Goal: Navigation & Orientation: Find specific page/section

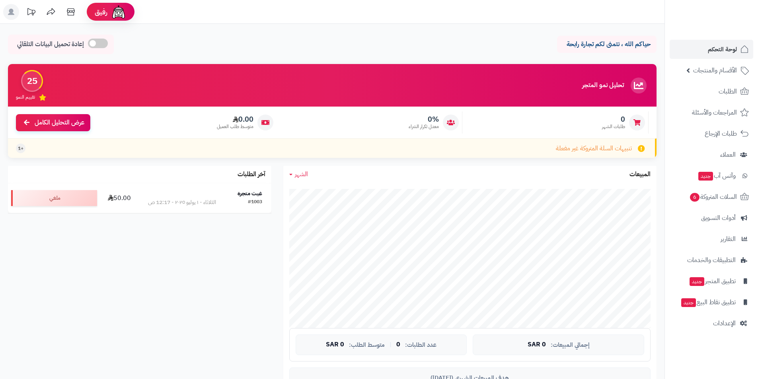
scroll to position [40, 0]
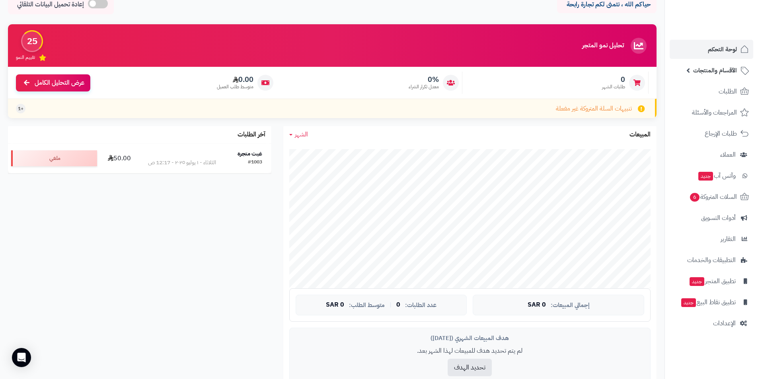
drag, startPoint x: 720, startPoint y: 72, endPoint x: 715, endPoint y: 89, distance: 18.4
click at [720, 72] on span "الأقسام والمنتجات" at bounding box center [715, 70] width 44 height 11
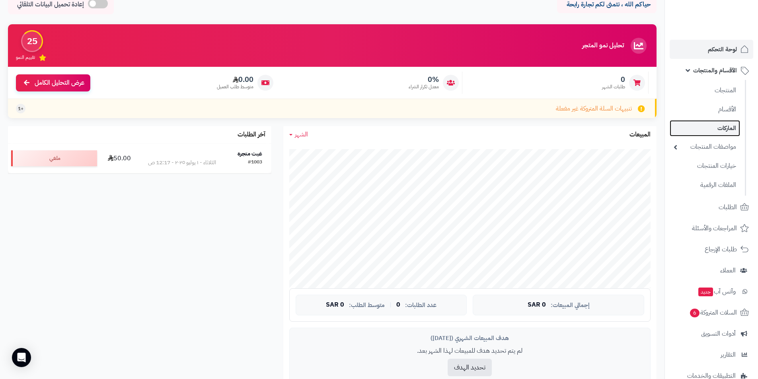
click at [735, 126] on link "الماركات" at bounding box center [704, 128] width 70 height 16
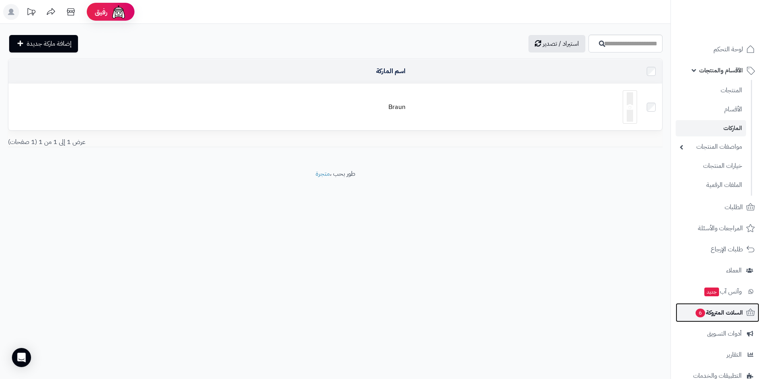
click at [700, 313] on span "6" at bounding box center [700, 313] width 10 height 9
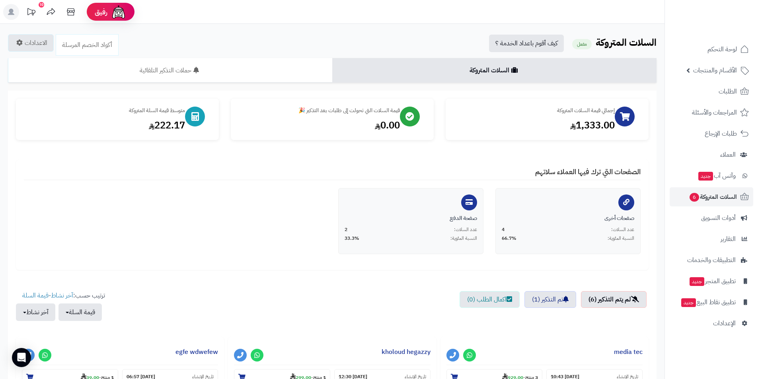
click at [559, 270] on div "الصفحات التي ترك فيها العملاء سلاتهم صفحات أخرى عدد السلات: 4 النسبة المئوية: 6…" at bounding box center [332, 215] width 632 height 110
click at [335, 277] on div "إجمالي قيمة السلات المتروكة 1,333.00 قيمة السلات التي تحولت إلى طلبات بعد التذك…" at bounding box center [332, 340] width 632 height 483
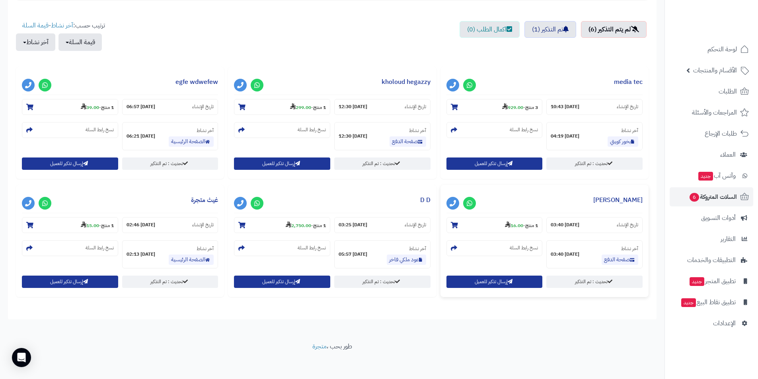
scroll to position [273, 0]
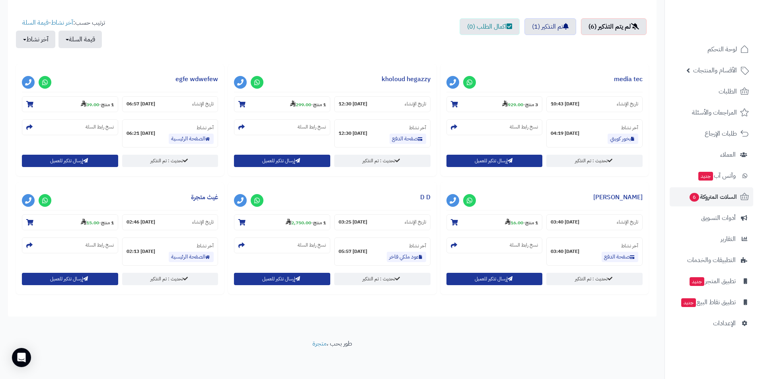
click at [531, 321] on div "الرئيسية الإضافات السلات المتروكة السلات المتروكة مفعل كيف أقوم باعداد الخدمة ؟…" at bounding box center [332, 45] width 664 height 588
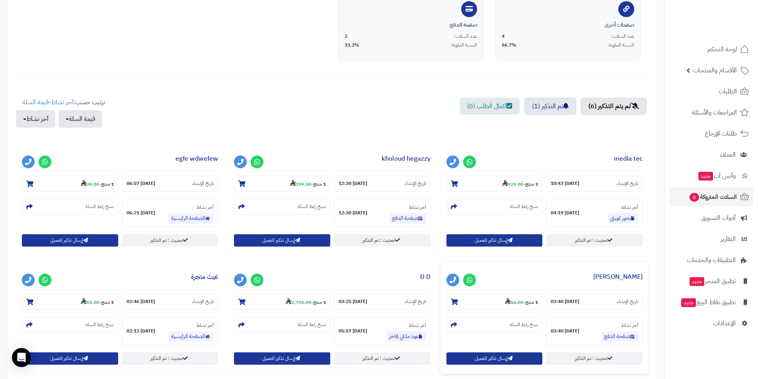
click at [542, 264] on div "**********" at bounding box center [544, 318] width 208 height 112
click at [706, 222] on span "أدوات التسويق" at bounding box center [718, 217] width 35 height 11
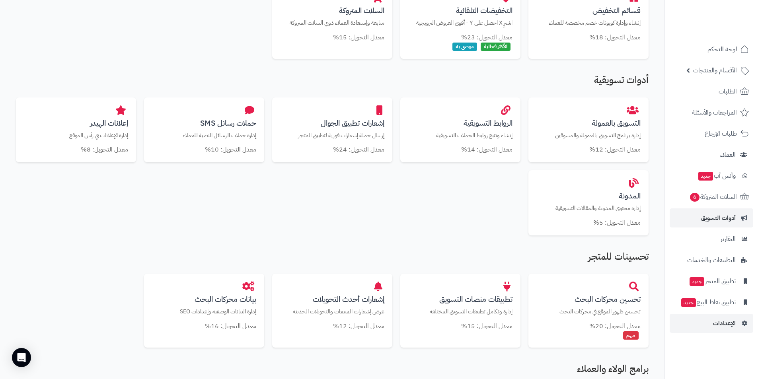
scroll to position [239, 0]
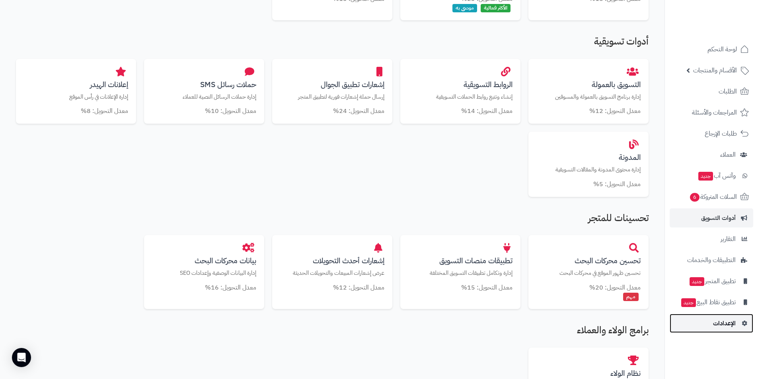
click at [718, 328] on span "الإعدادات" at bounding box center [724, 323] width 23 height 11
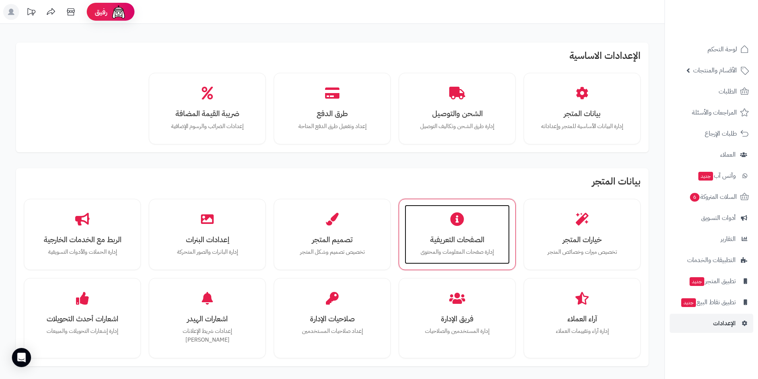
drag, startPoint x: 475, startPoint y: 237, endPoint x: 485, endPoint y: 243, distance: 12.4
click at [475, 237] on h3 "الصفحات التعريفية" at bounding box center [456, 239] width 89 height 8
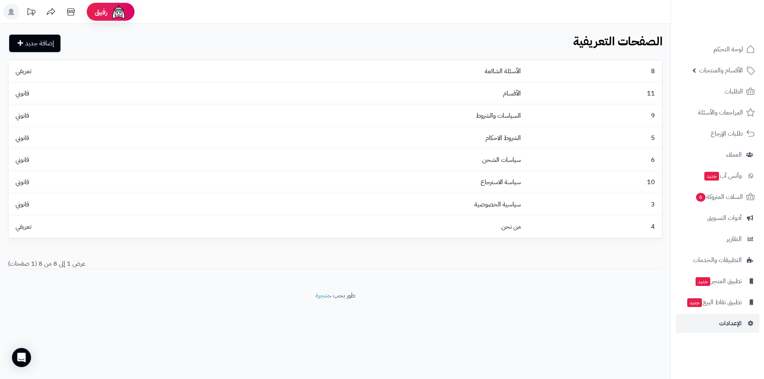
click at [485, 296] on footer "طور بحب ، متجرة" at bounding box center [335, 311] width 670 height 40
click at [509, 285] on div "إضافة جديد الصفحات التعريفية الرئيسية الصفحات التعريفية 8 الأسئلة الشائعة تعريف…" at bounding box center [335, 157] width 670 height 267
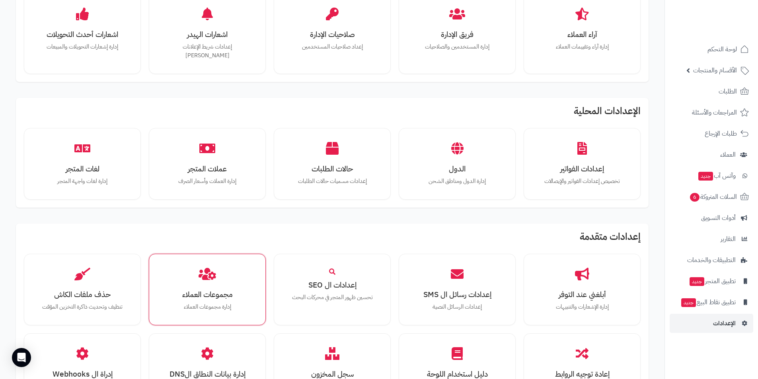
scroll to position [398, 0]
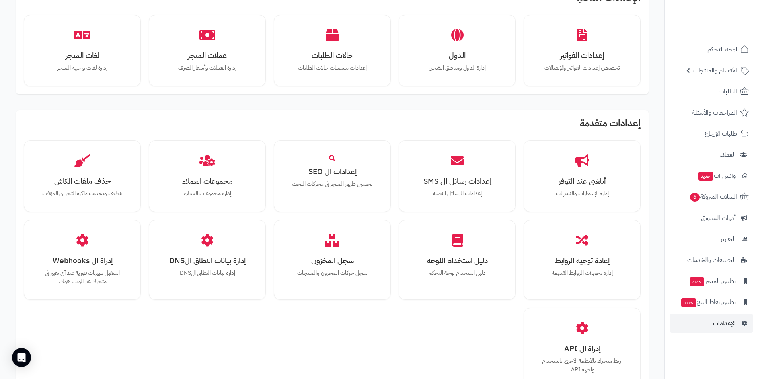
click at [353, 315] on div "أبلغني عند التوفر إدارة الإشعارات والتنبيهات إعدادات رسائل ال SMS إعدادات الرسا…" at bounding box center [332, 263] width 617 height 247
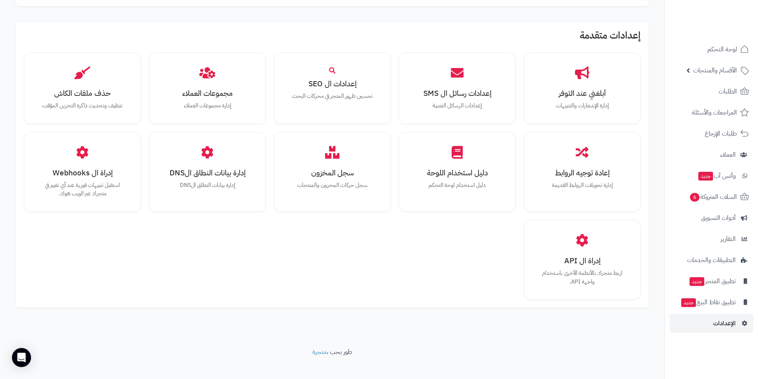
click at [428, 255] on div "أبلغني عند التوفر إدارة الإشعارات والتنبيهات إعدادات رسائل ال SMS إعدادات الرسا…" at bounding box center [332, 176] width 617 height 247
click at [726, 302] on span "تطبيق نقاط البيع جديد" at bounding box center [707, 302] width 55 height 11
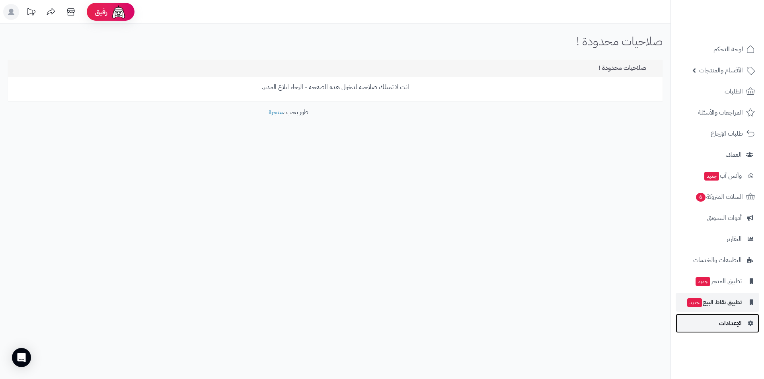
click at [724, 319] on span "الإعدادات" at bounding box center [730, 323] width 23 height 11
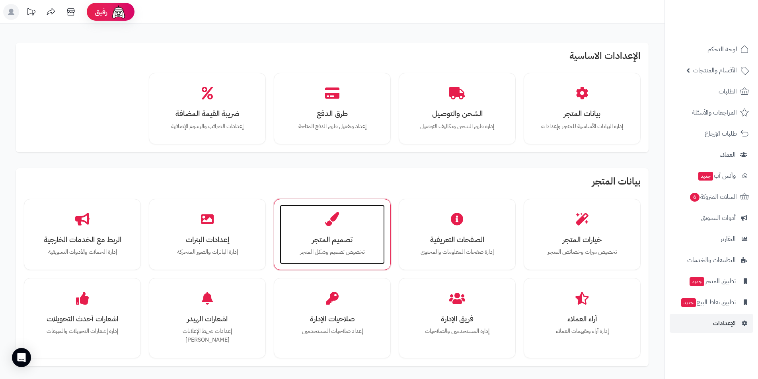
click at [327, 233] on div "تصميم المتجر تخصيص تصميم وشكل المتجر" at bounding box center [332, 235] width 105 height 60
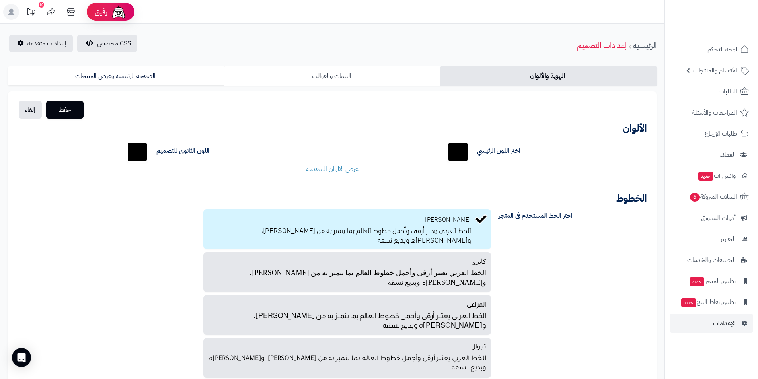
drag, startPoint x: 355, startPoint y: 78, endPoint x: 360, endPoint y: 77, distance: 4.8
click at [358, 77] on link "الثيمات والقوالب" at bounding box center [332, 75] width 216 height 19
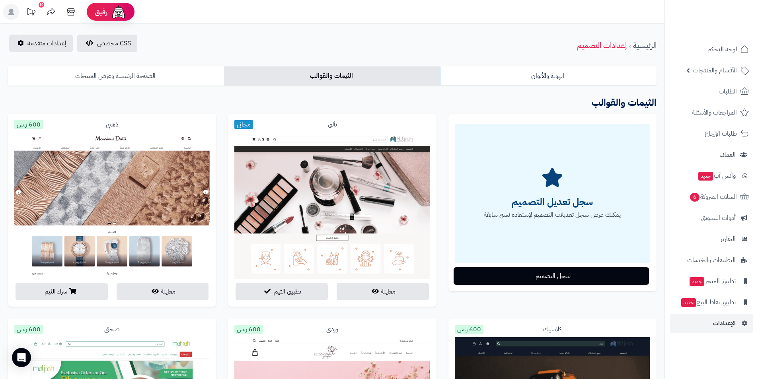
click at [123, 80] on link "الصفحة الرئيسية وعرض المنتجات" at bounding box center [116, 75] width 216 height 19
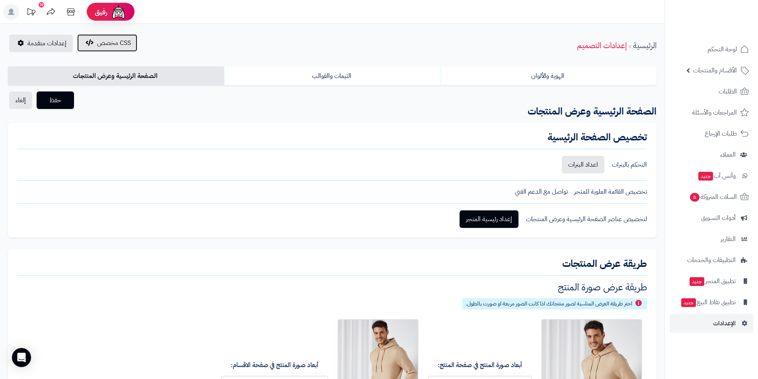
click at [107, 44] on span "CSS مخصص" at bounding box center [114, 43] width 34 height 10
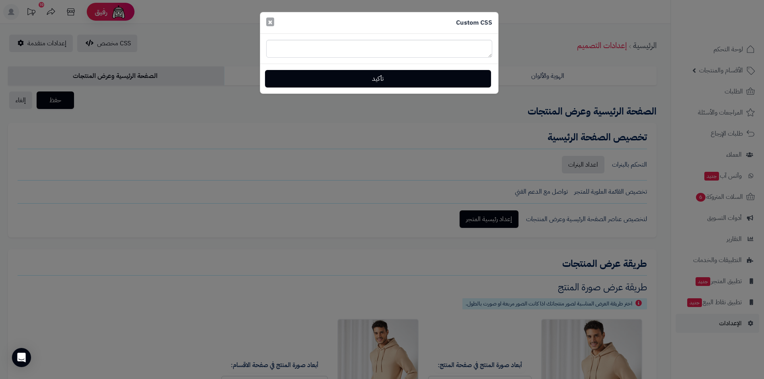
click at [271, 23] on span "×" at bounding box center [270, 22] width 5 height 12
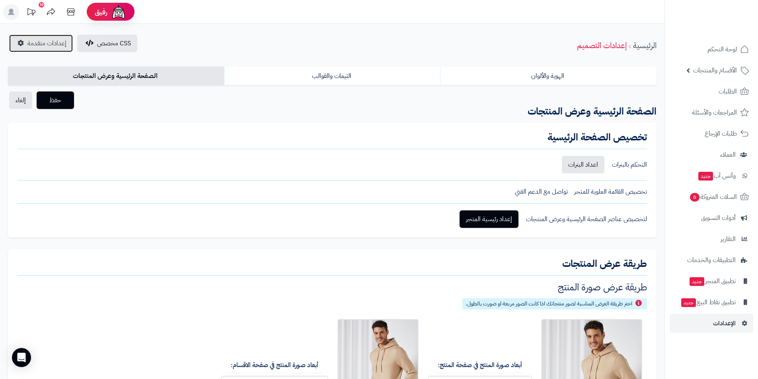
click at [51, 39] on span "إعدادات متقدمة" at bounding box center [46, 44] width 39 height 10
